Goal: Task Accomplishment & Management: Complete application form

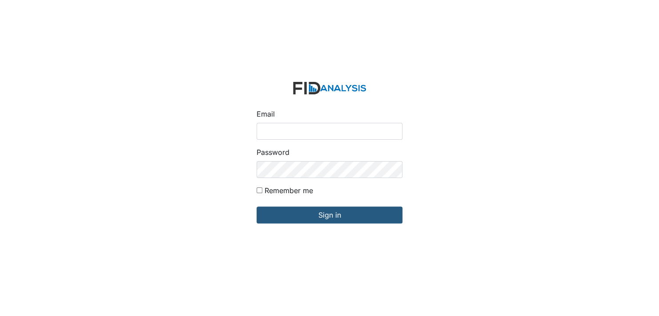
click at [288, 128] on input "Email" at bounding box center [330, 131] width 146 height 17
type input "[EMAIL_ADDRESS][DOMAIN_NAME]"
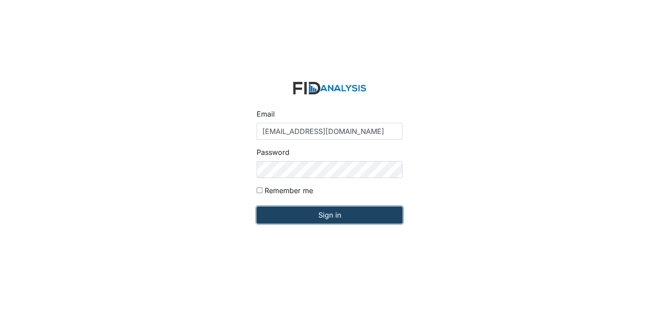
click at [299, 210] on input "Sign in" at bounding box center [330, 214] width 146 height 17
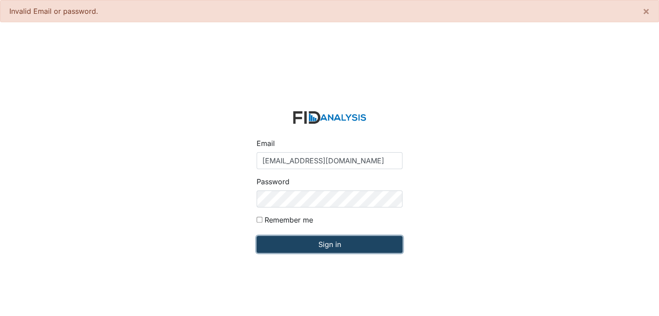
click at [335, 245] on input "Sign in" at bounding box center [330, 244] width 146 height 17
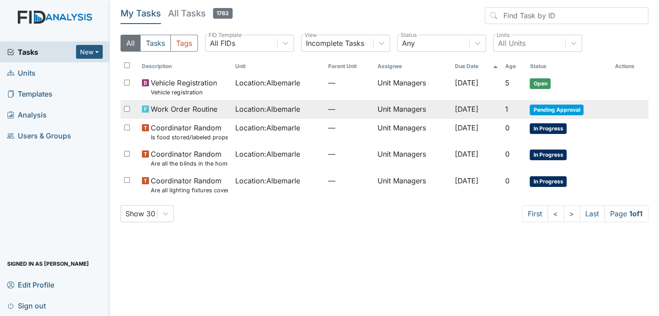
click at [566, 108] on span "Pending Approval" at bounding box center [557, 110] width 54 height 11
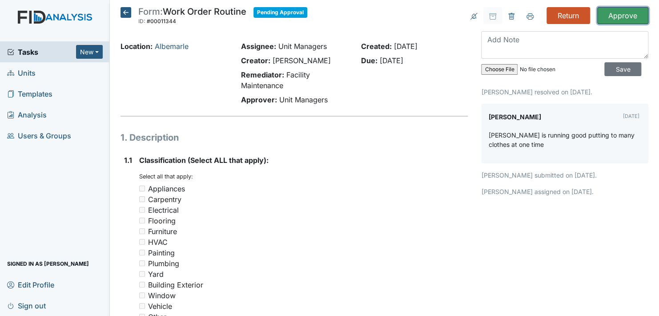
click at [613, 15] on input "Approve" at bounding box center [622, 15] width 51 height 17
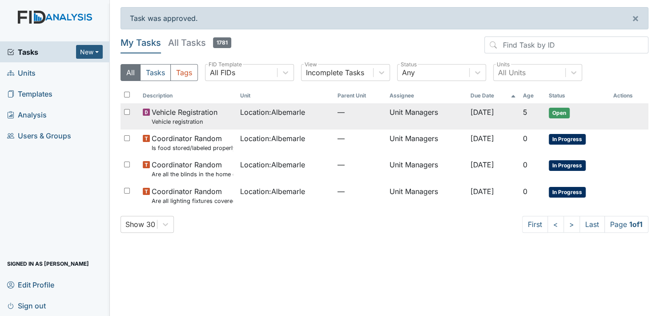
click at [566, 113] on span "Open" at bounding box center [559, 113] width 21 height 11
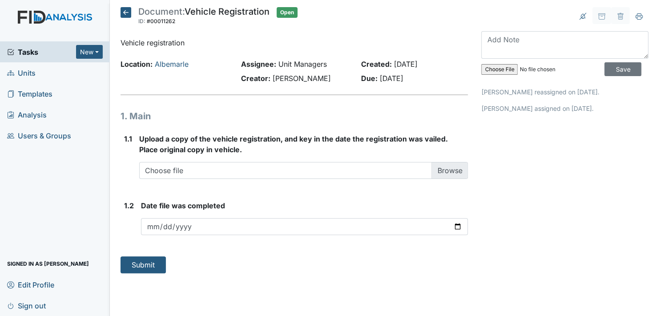
click at [125, 12] on icon at bounding box center [126, 12] width 11 height 11
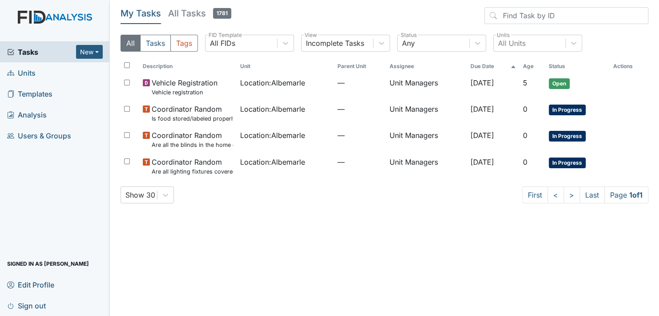
click at [30, 70] on span "Units" at bounding box center [21, 73] width 28 height 14
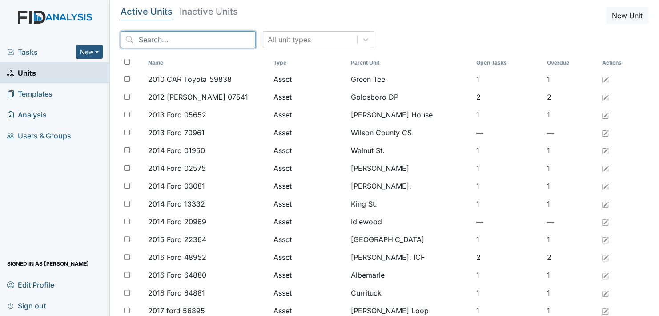
click at [137, 38] on input "search" at bounding box center [188, 39] width 135 height 17
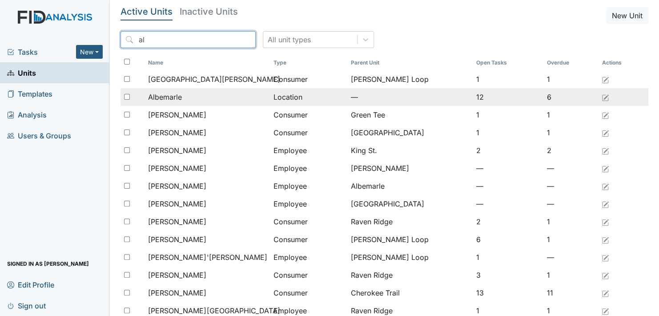
type input "al"
click at [158, 98] on span "Albemarle" at bounding box center [165, 97] width 34 height 11
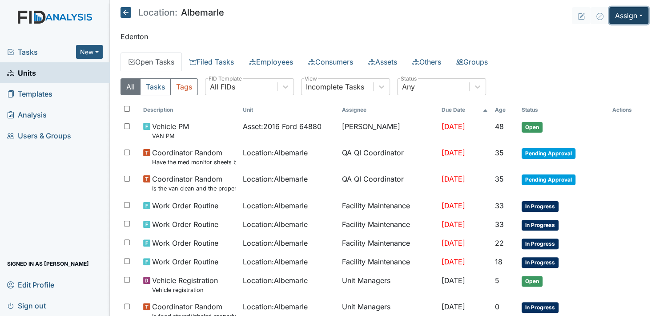
click at [634, 17] on button "Assign" at bounding box center [628, 15] width 39 height 17
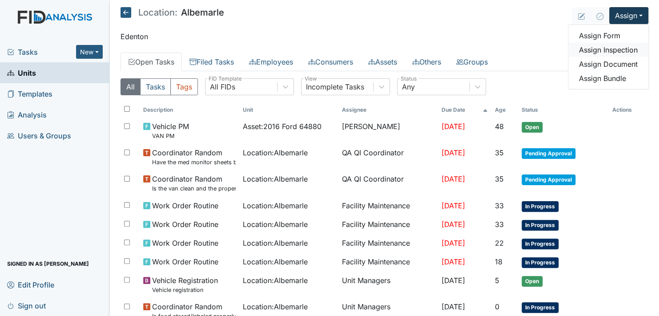
click at [626, 51] on link "Assign Inspection" at bounding box center [608, 50] width 80 height 14
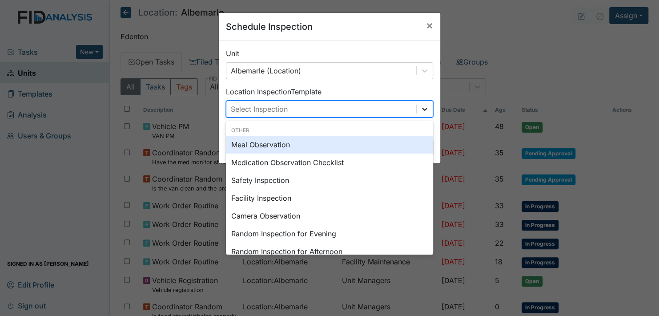
click at [420, 107] on icon at bounding box center [424, 109] width 9 height 9
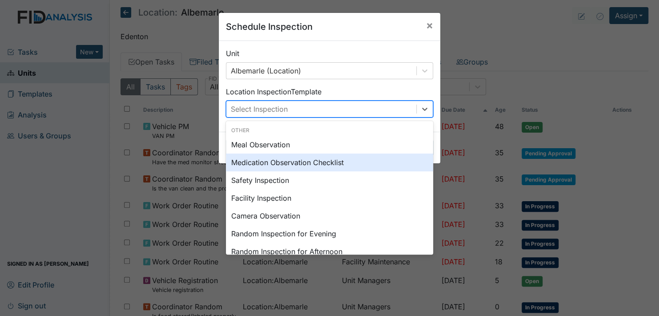
click at [288, 160] on div "Medication Observation Checklist" at bounding box center [329, 162] width 207 height 18
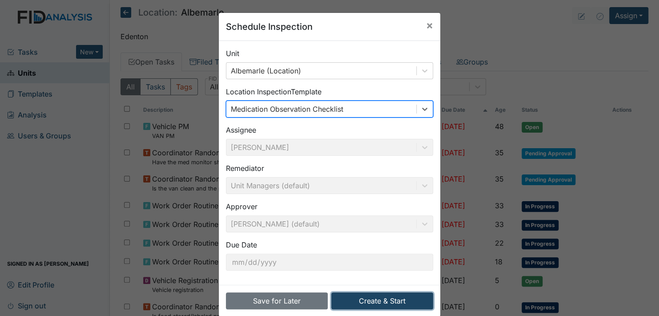
click at [374, 300] on button "Create & Start" at bounding box center [382, 300] width 102 height 17
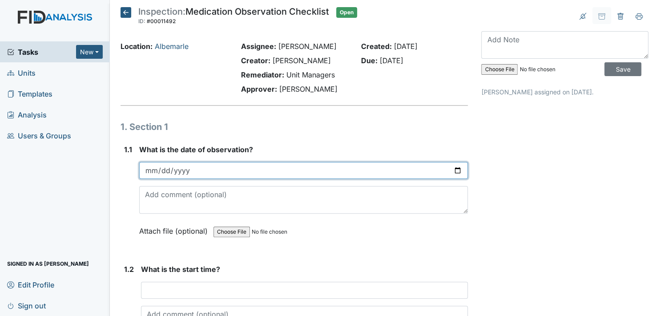
click at [454, 170] on input "date" at bounding box center [303, 170] width 329 height 17
type input "2025-10-07"
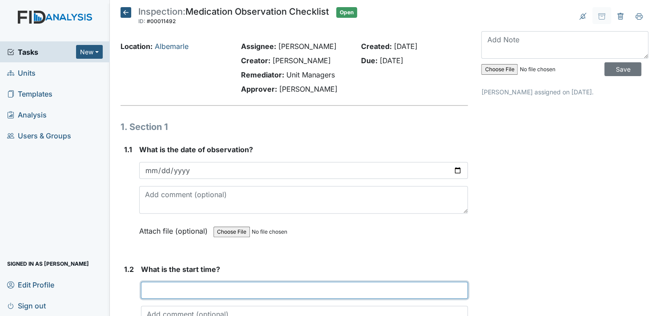
click at [177, 286] on input "text" at bounding box center [304, 290] width 327 height 17
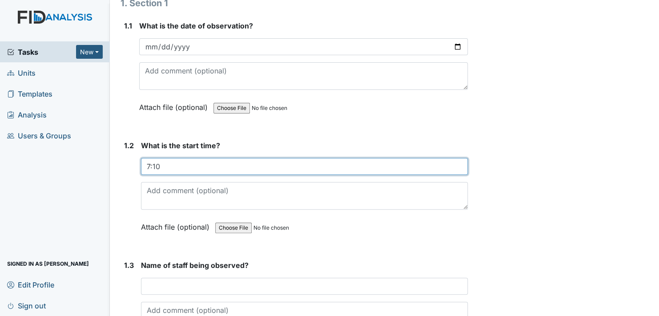
scroll to position [133, 0]
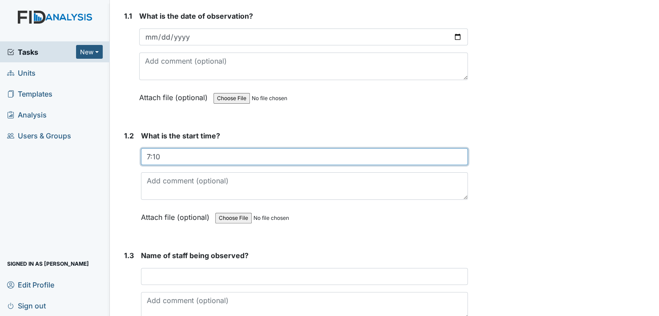
type input "7:10"
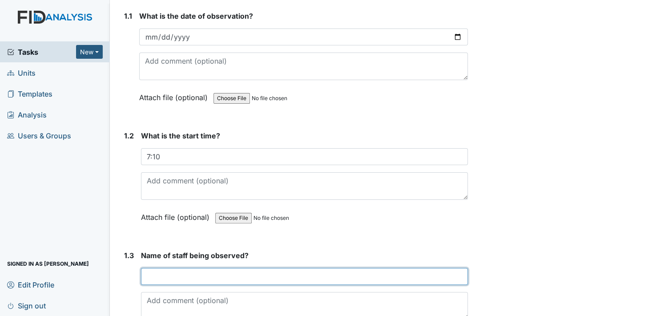
click at [176, 278] on input "text" at bounding box center [304, 276] width 327 height 17
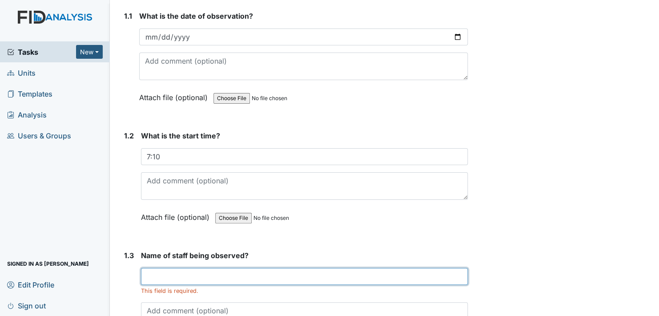
click at [168, 282] on input "text" at bounding box center [304, 276] width 327 height 17
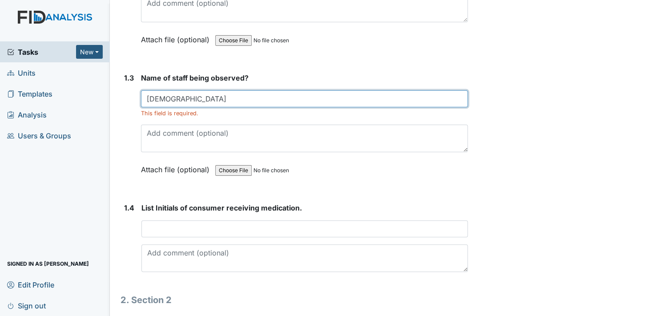
scroll to position [311, 0]
type input "Shanita"
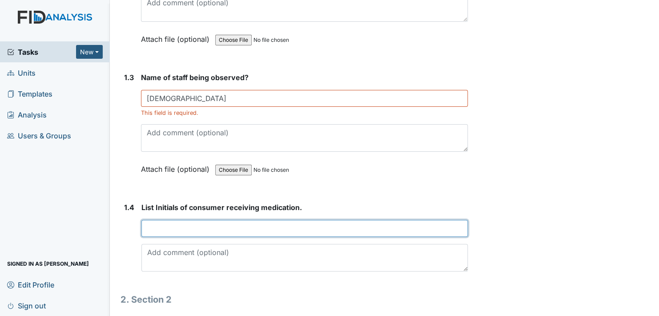
click at [161, 223] on input "text" at bounding box center [304, 228] width 326 height 17
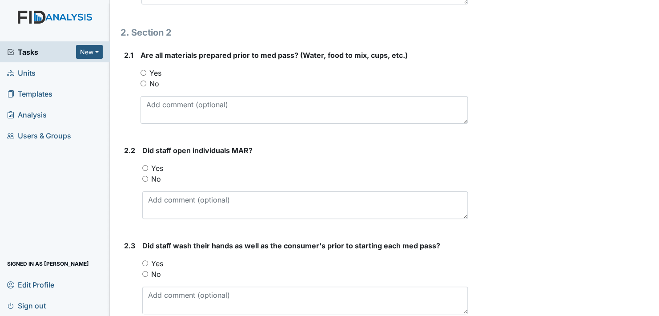
scroll to position [534, 0]
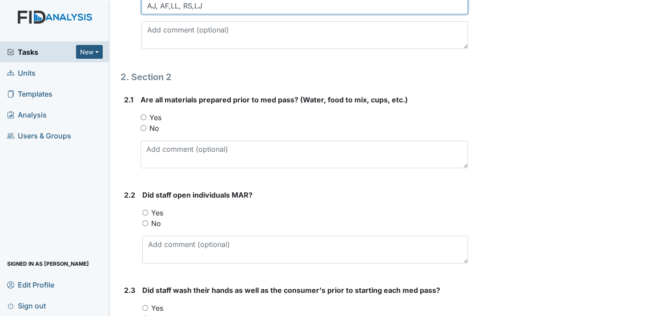
type input "AJ, AF,LL, RS,LJ"
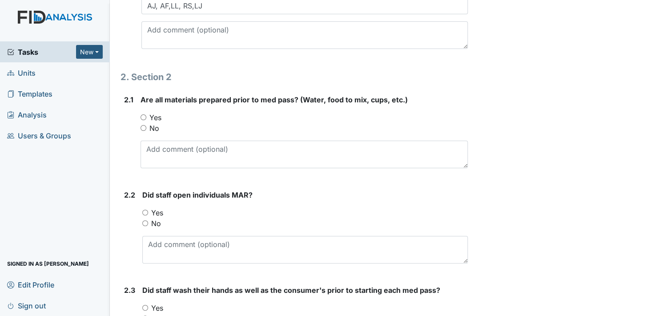
click at [145, 114] on input "Yes" at bounding box center [144, 117] width 6 height 6
radio input "true"
click at [145, 213] on input "Yes" at bounding box center [145, 212] width 6 height 6
radio input "true"
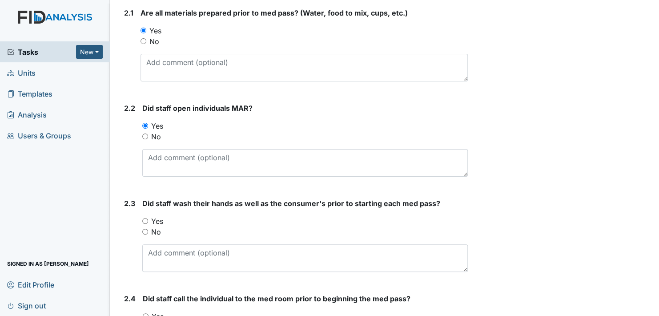
scroll to position [623, 0]
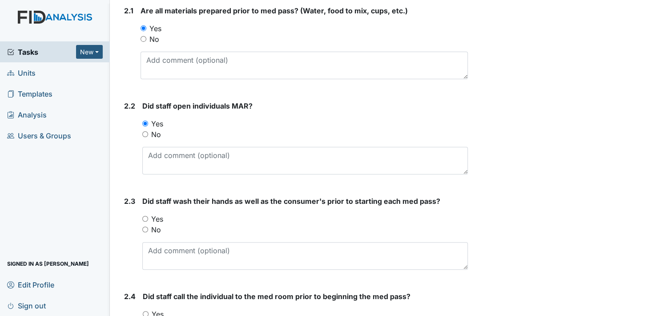
drag, startPoint x: 143, startPoint y: 214, endPoint x: 148, endPoint y: 215, distance: 5.0
click at [142, 216] on input "Yes" at bounding box center [145, 219] width 6 height 6
radio input "true"
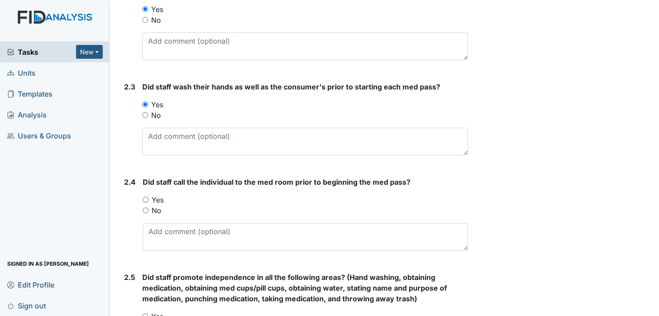
scroll to position [756, 0]
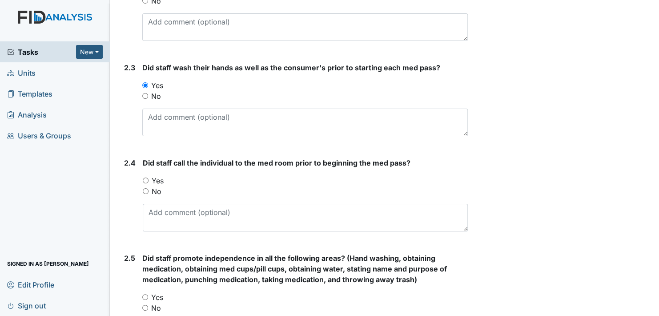
click at [145, 177] on input "Yes" at bounding box center [146, 180] width 6 height 6
radio input "true"
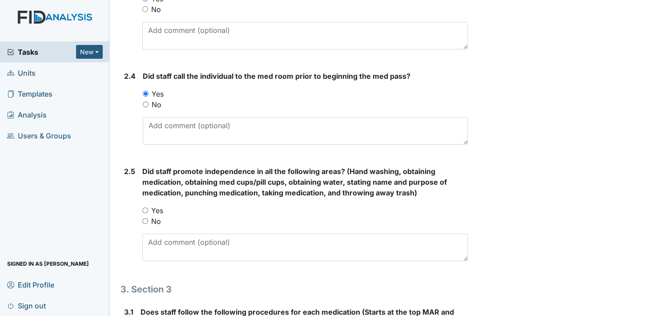
scroll to position [845, 0]
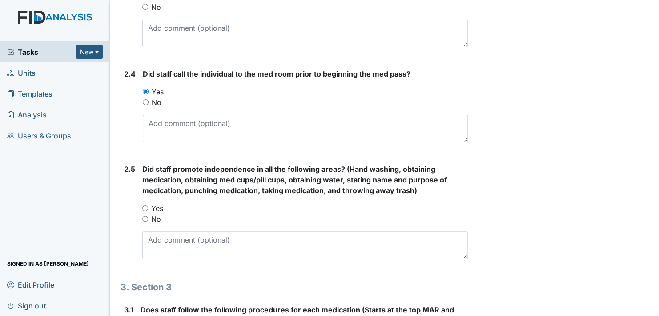
click at [147, 207] on input "Yes" at bounding box center [145, 208] width 6 height 6
radio input "true"
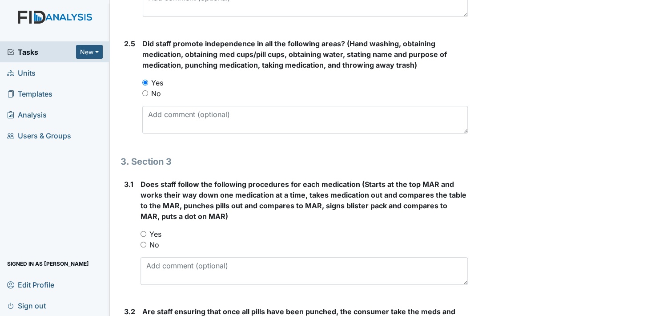
scroll to position [978, 0]
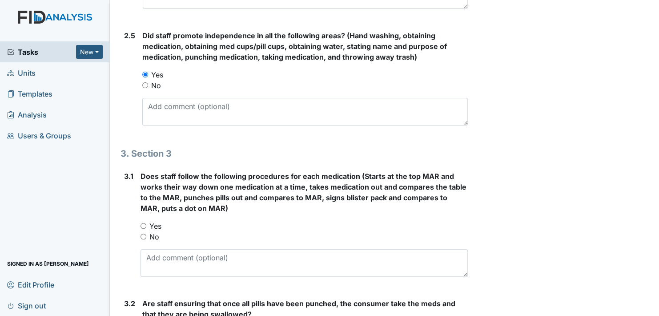
click at [141, 223] on input "Yes" at bounding box center [144, 226] width 6 height 6
radio input "true"
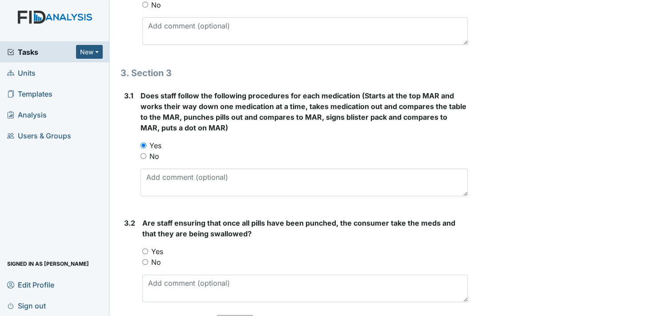
scroll to position [1112, 0]
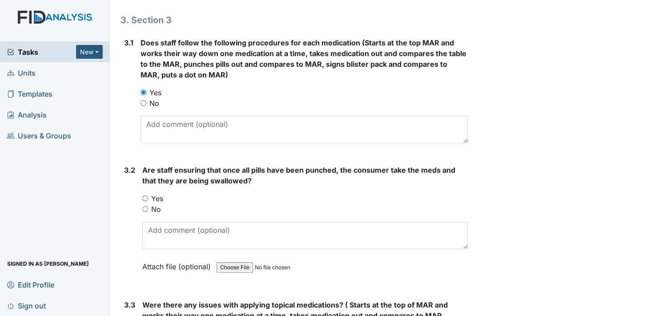
click at [144, 195] on input "Yes" at bounding box center [145, 198] width 6 height 6
radio input "true"
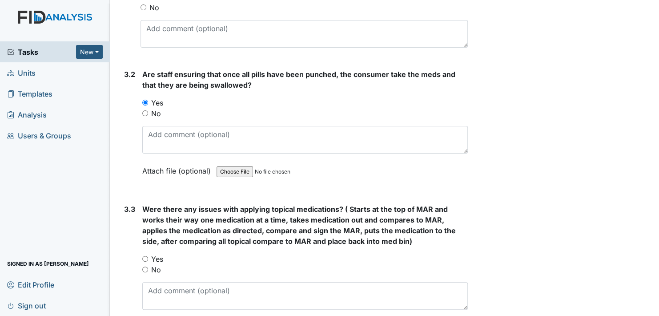
scroll to position [1245, 0]
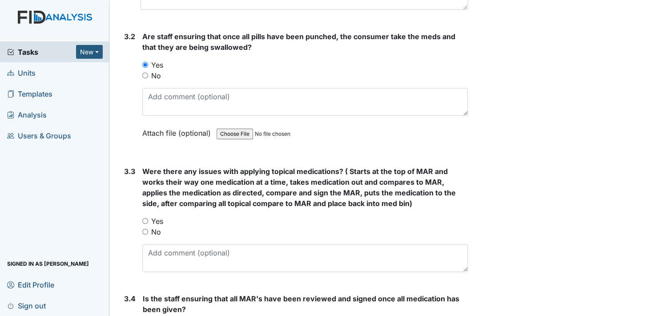
click at [145, 229] on input "No" at bounding box center [145, 232] width 6 height 6
radio input "true"
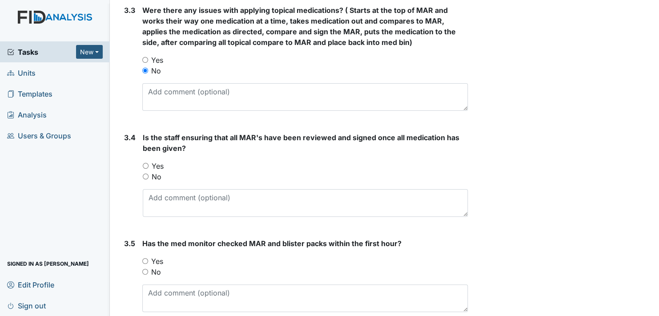
scroll to position [1423, 0]
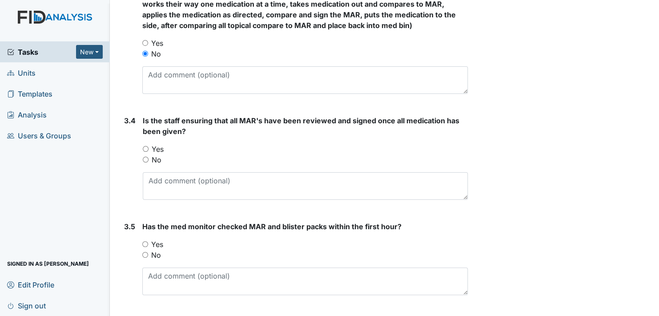
click at [146, 146] on input "Yes" at bounding box center [146, 149] width 6 height 6
radio input "true"
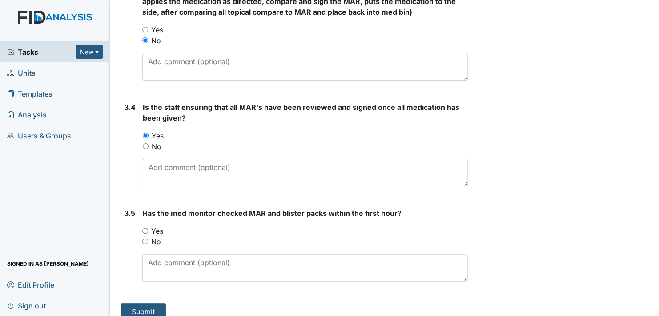
scroll to position [1444, 0]
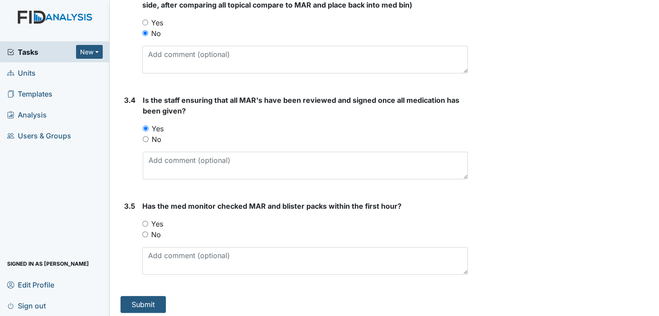
click at [143, 221] on input "Yes" at bounding box center [145, 224] width 6 height 6
radio input "true"
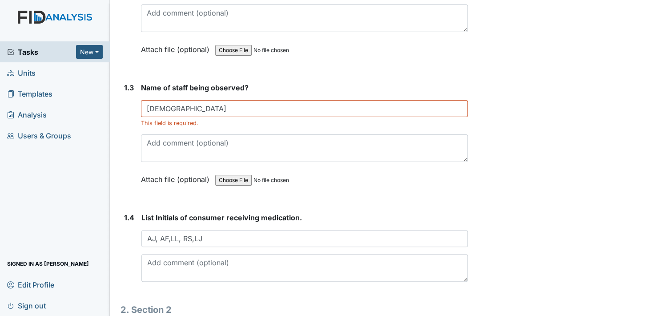
scroll to position [287, 0]
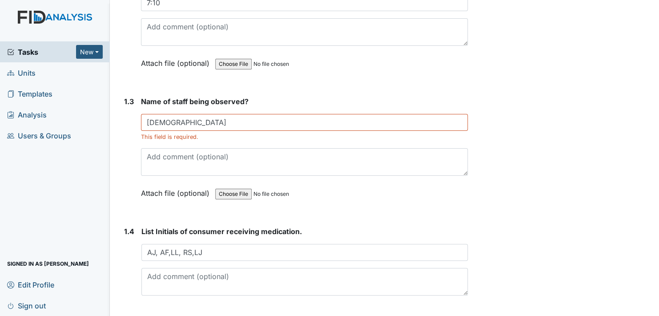
click at [463, 53] on div "Attach file (optional) You can upload .pdf, .txt, .jpg, .jpeg, .png, .csv, .xls…" at bounding box center [304, 64] width 327 height 22
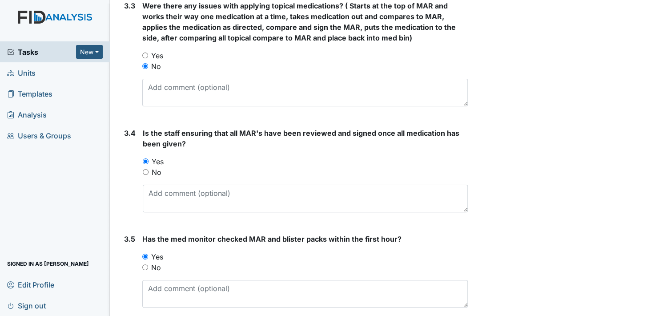
scroll to position [1444, 0]
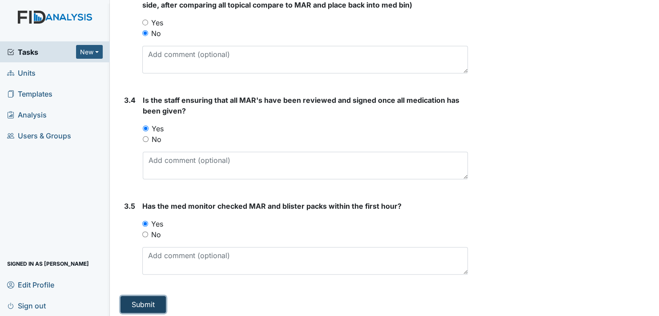
click at [138, 302] on button "Submit" at bounding box center [143, 304] width 45 height 17
